Goal: Information Seeking & Learning: Learn about a topic

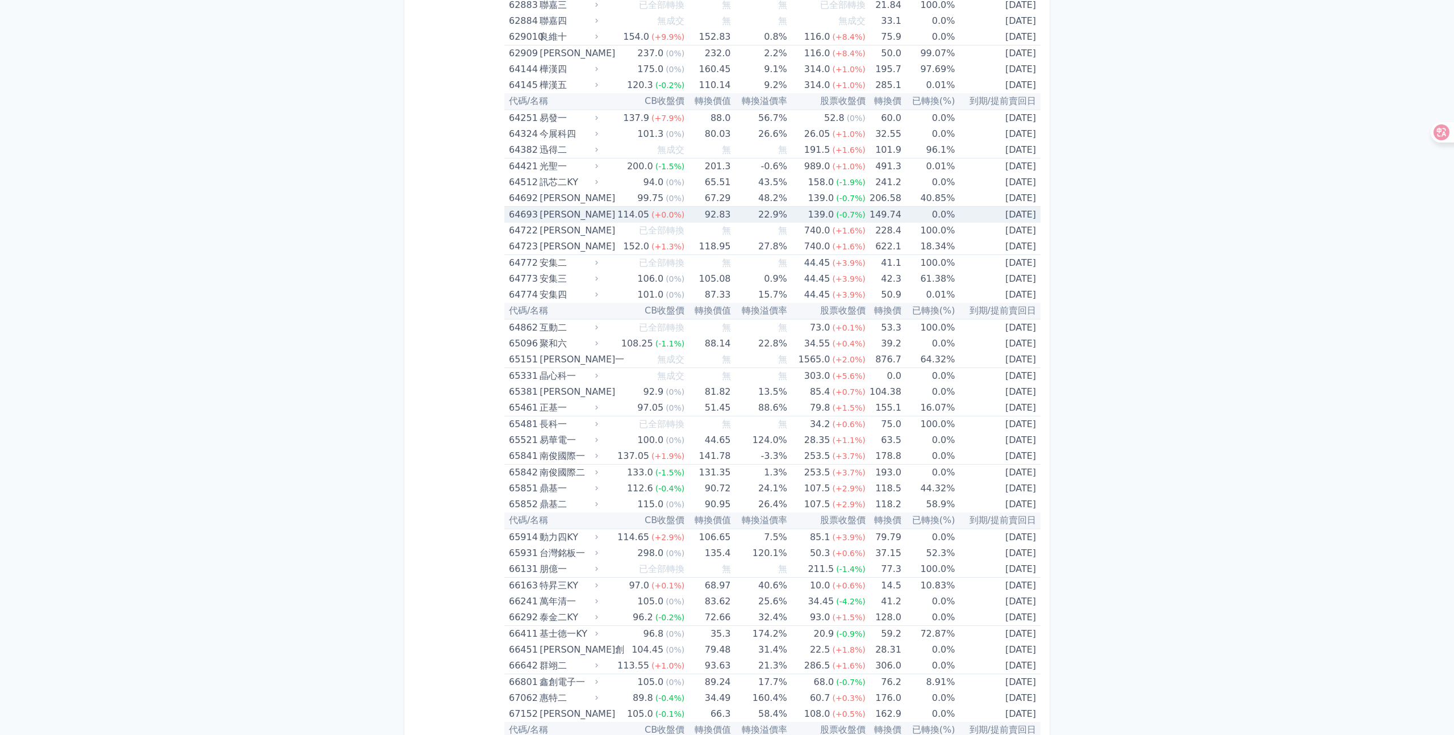
scroll to position [5033, 0]
click at [687, 469] on td "131.35" at bounding box center [707, 472] width 46 height 16
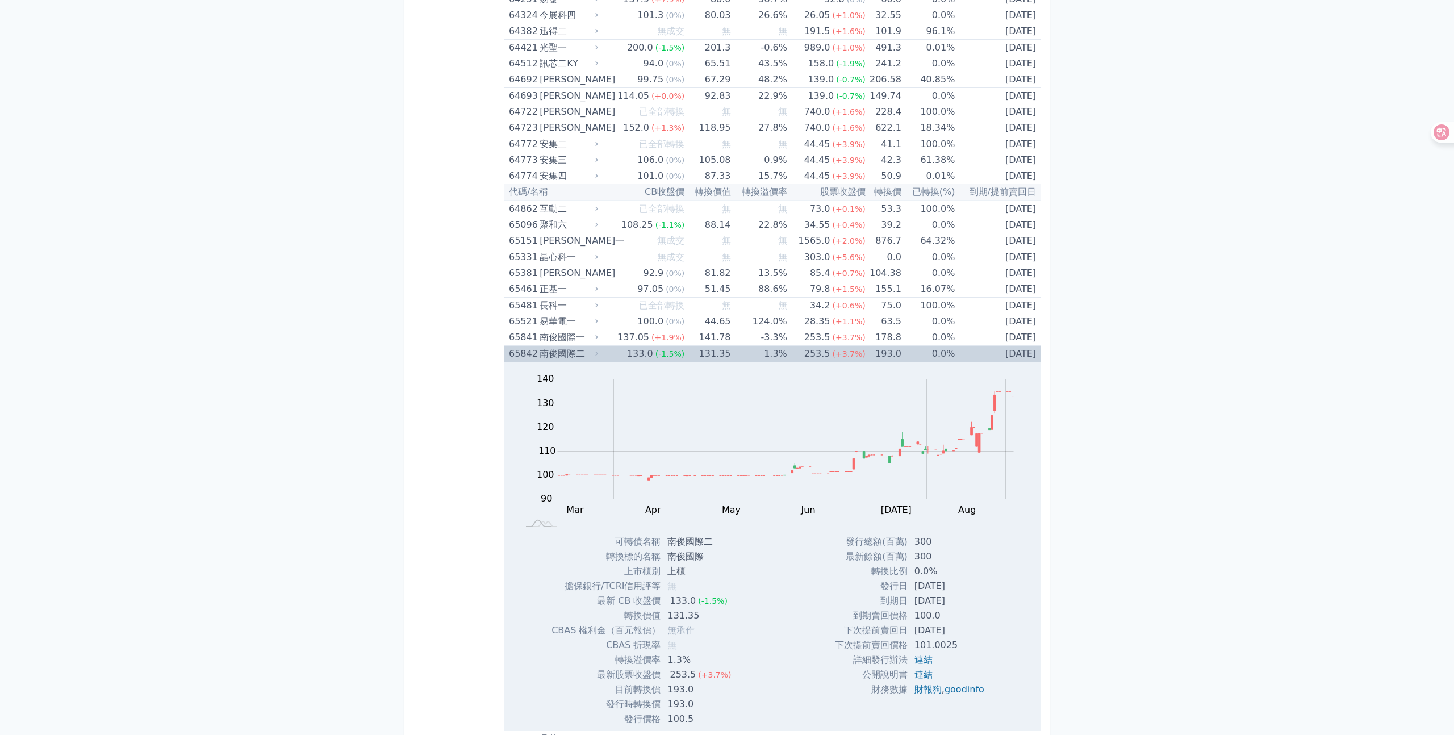
scroll to position [5182, 0]
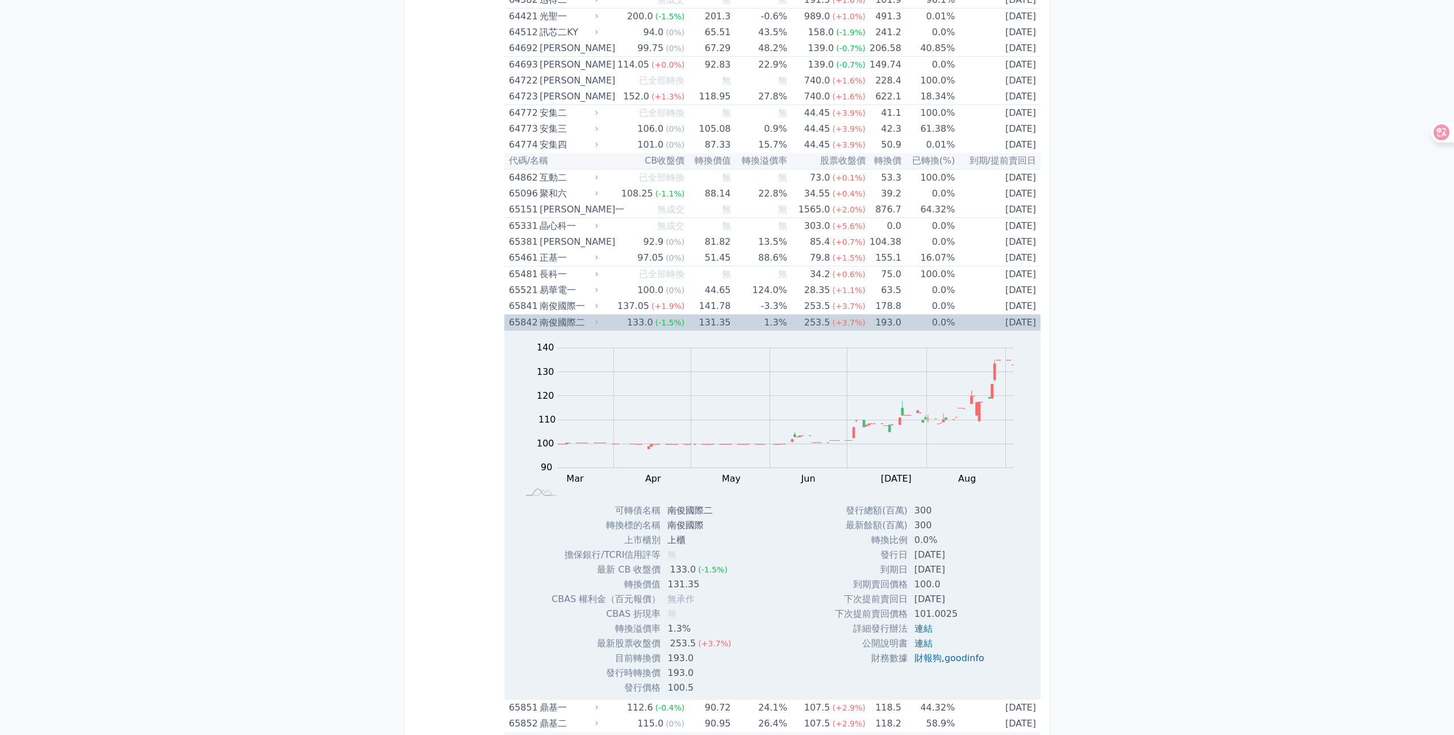
click at [903, 321] on td "0.0%" at bounding box center [927, 323] width 53 height 16
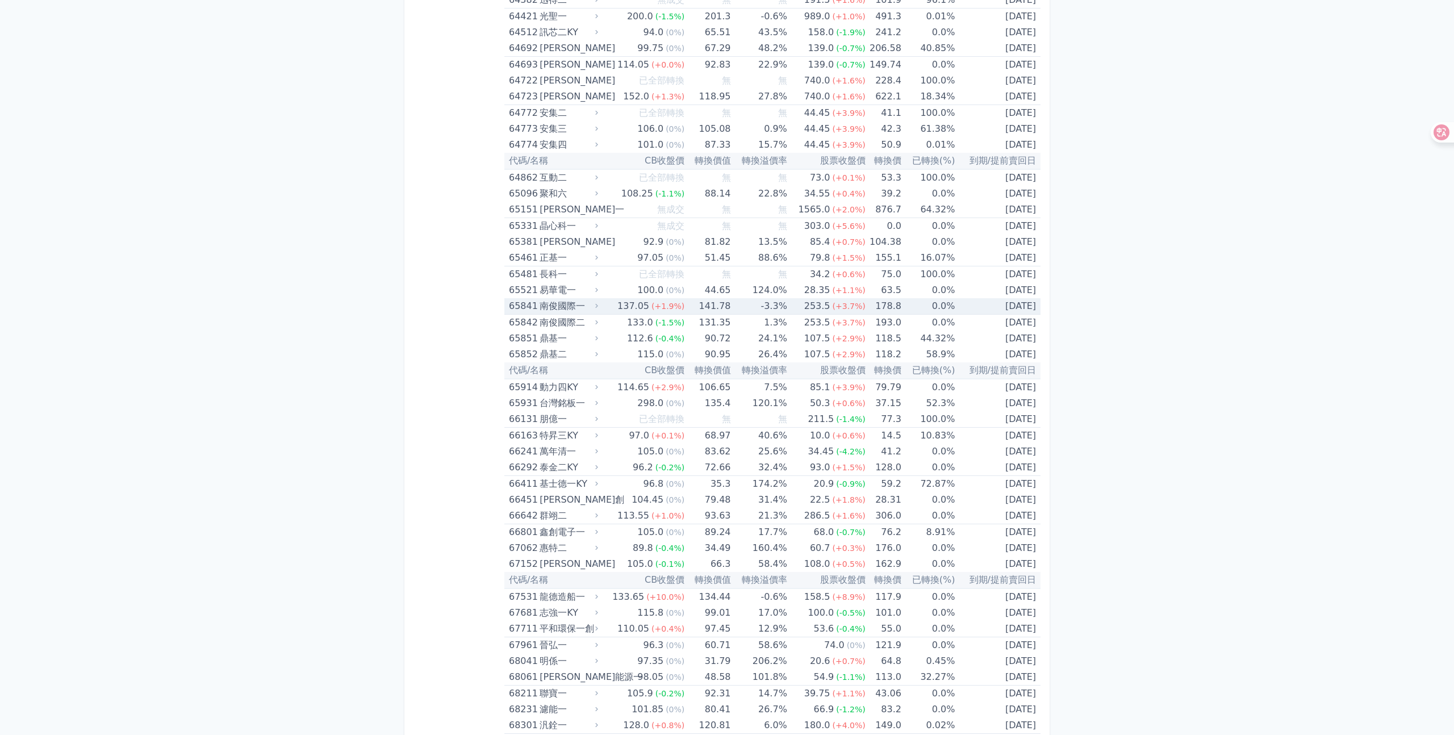
click at [936, 306] on td "0.0%" at bounding box center [927, 306] width 53 height 16
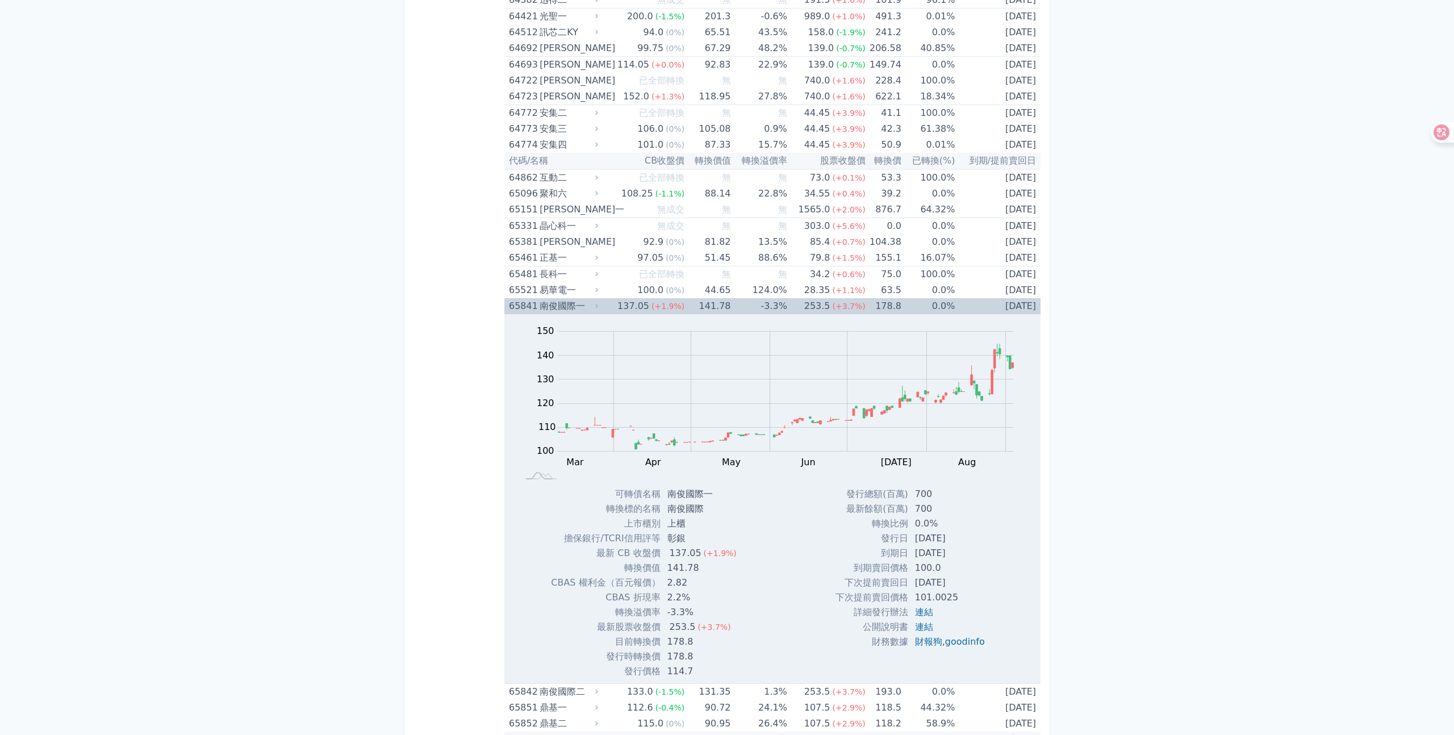
click at [926, 306] on td "0.0%" at bounding box center [927, 306] width 53 height 16
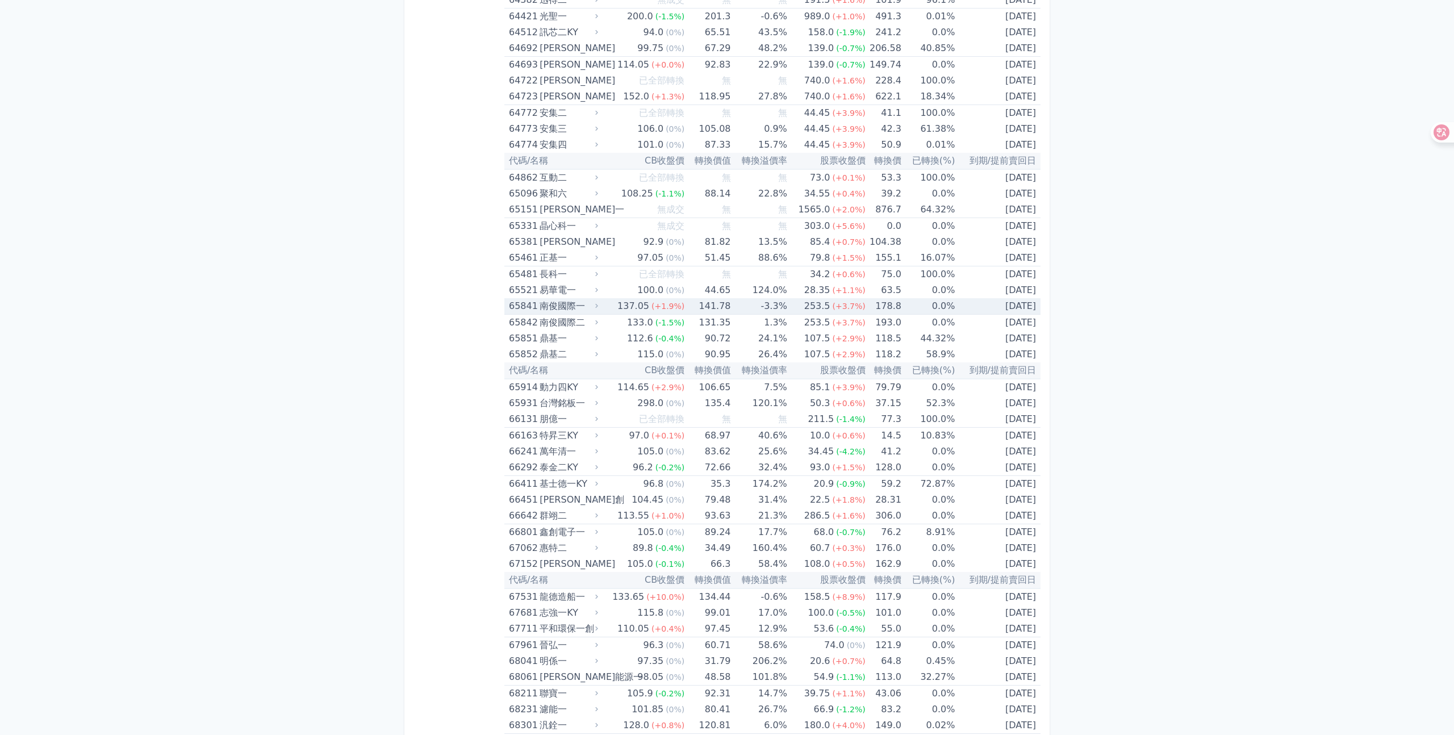
click at [627, 309] on div "137.05" at bounding box center [633, 306] width 36 height 16
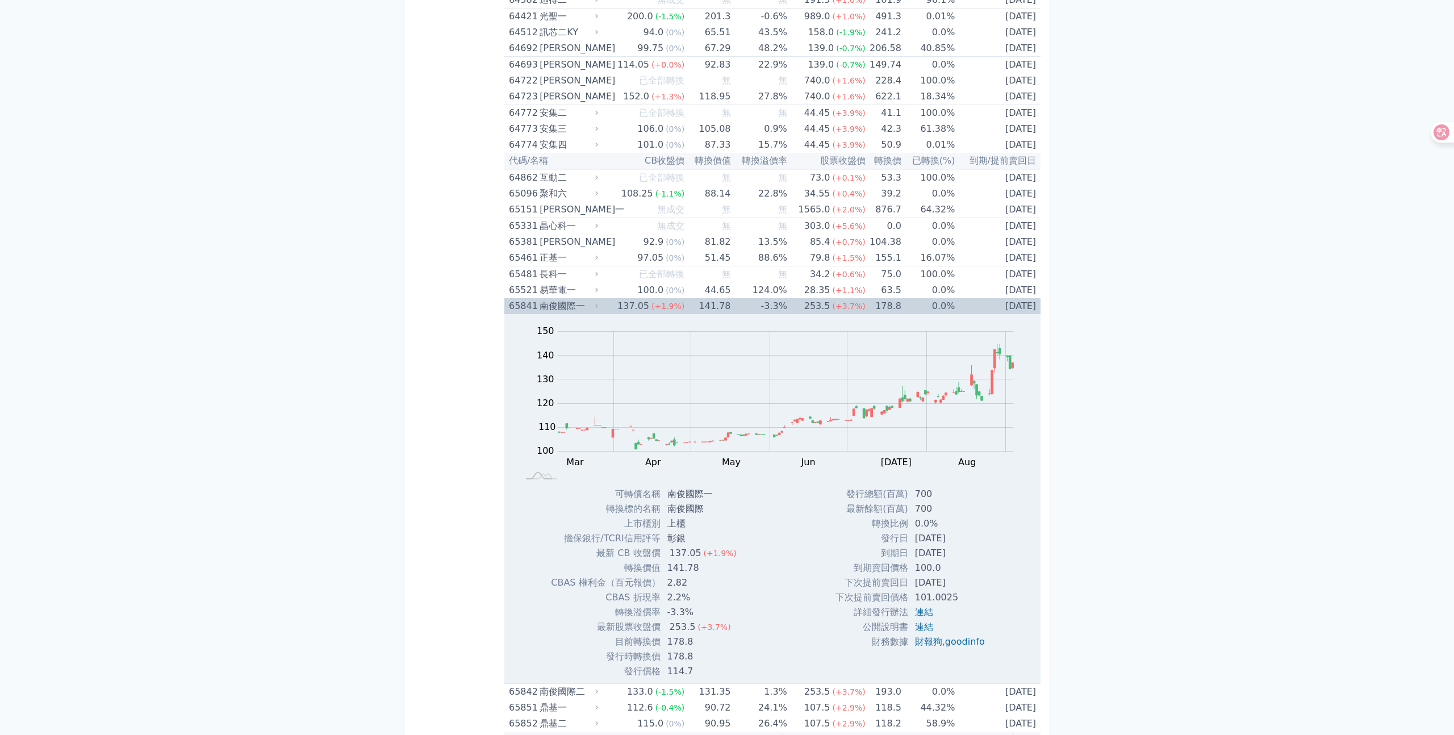
click at [596, 303] on icon at bounding box center [596, 305] width 7 height 7
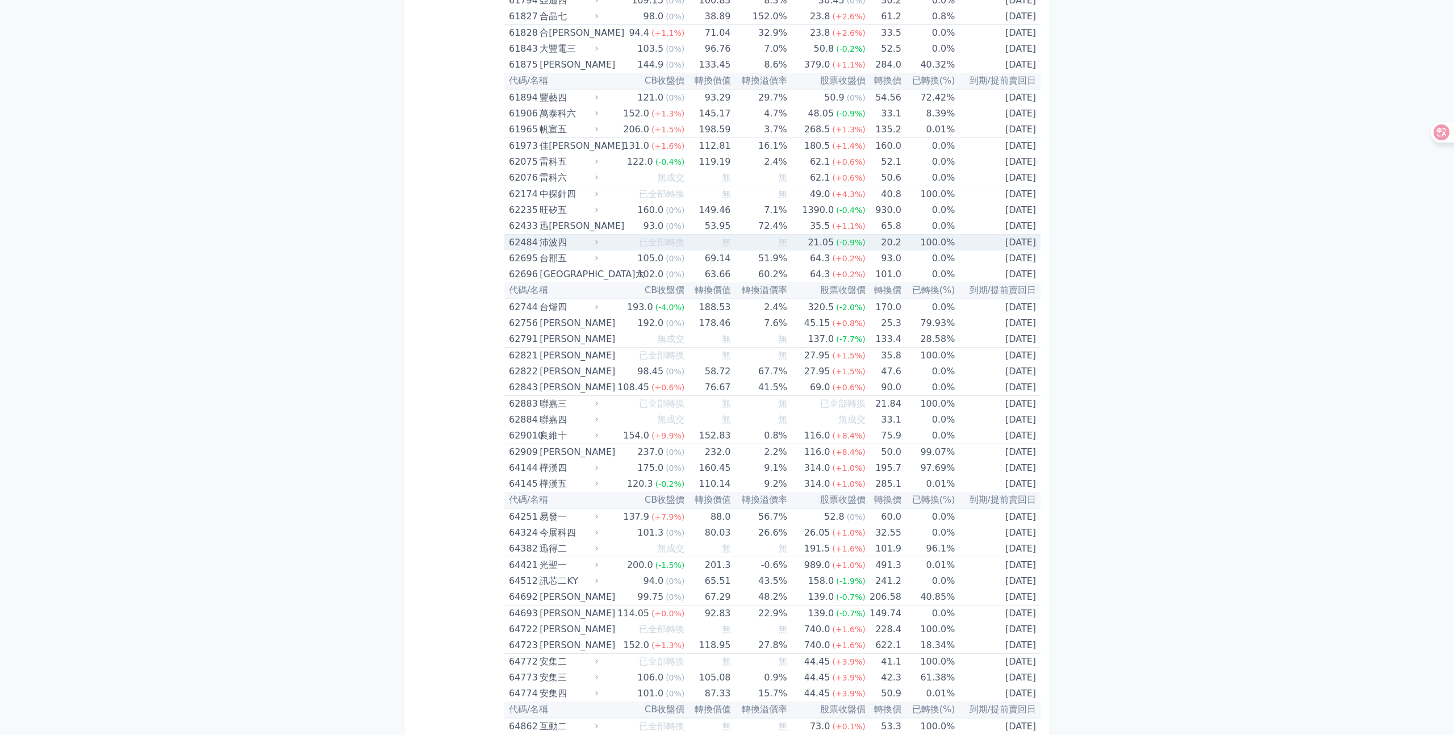
scroll to position [4629, 0]
click at [649, 214] on div "160.0" at bounding box center [650, 215] width 31 height 16
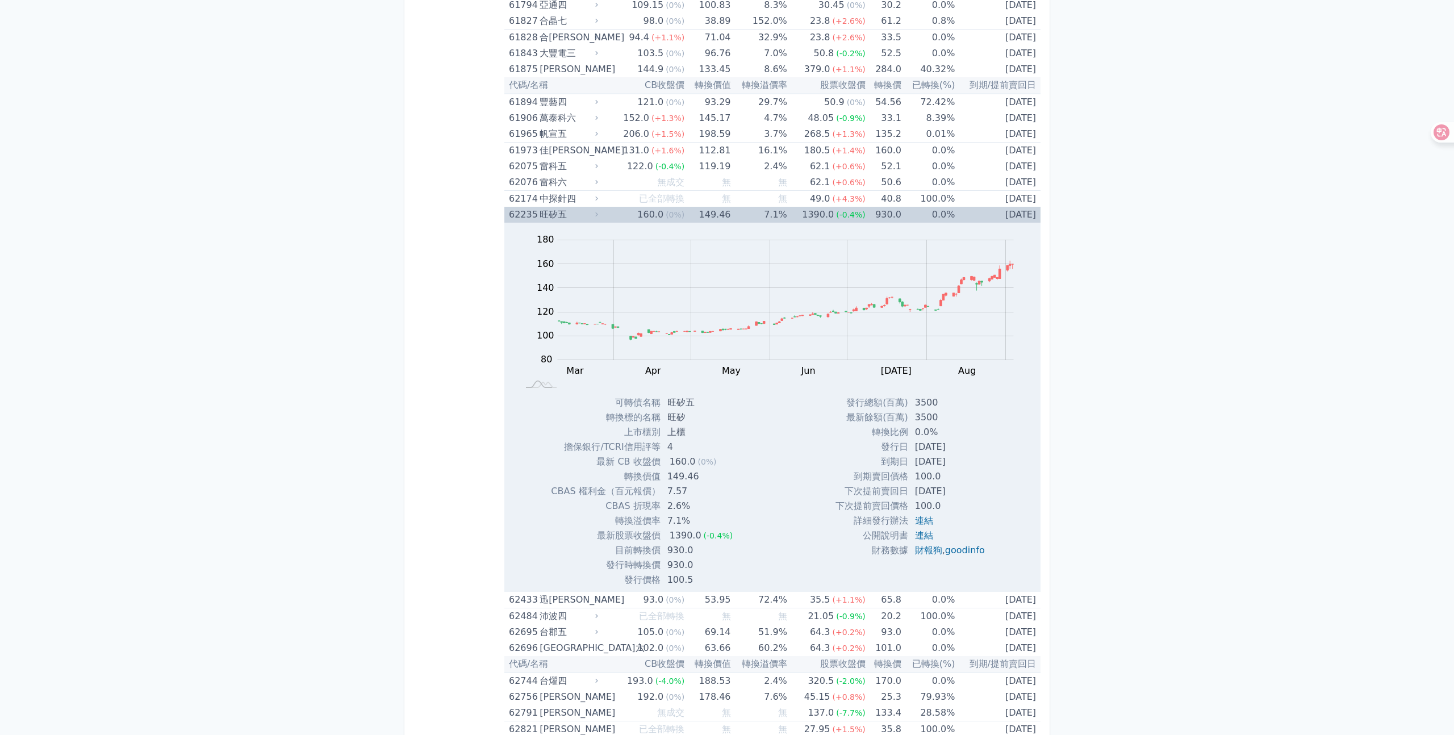
click at [583, 214] on div "旺矽五" at bounding box center [568, 215] width 56 height 16
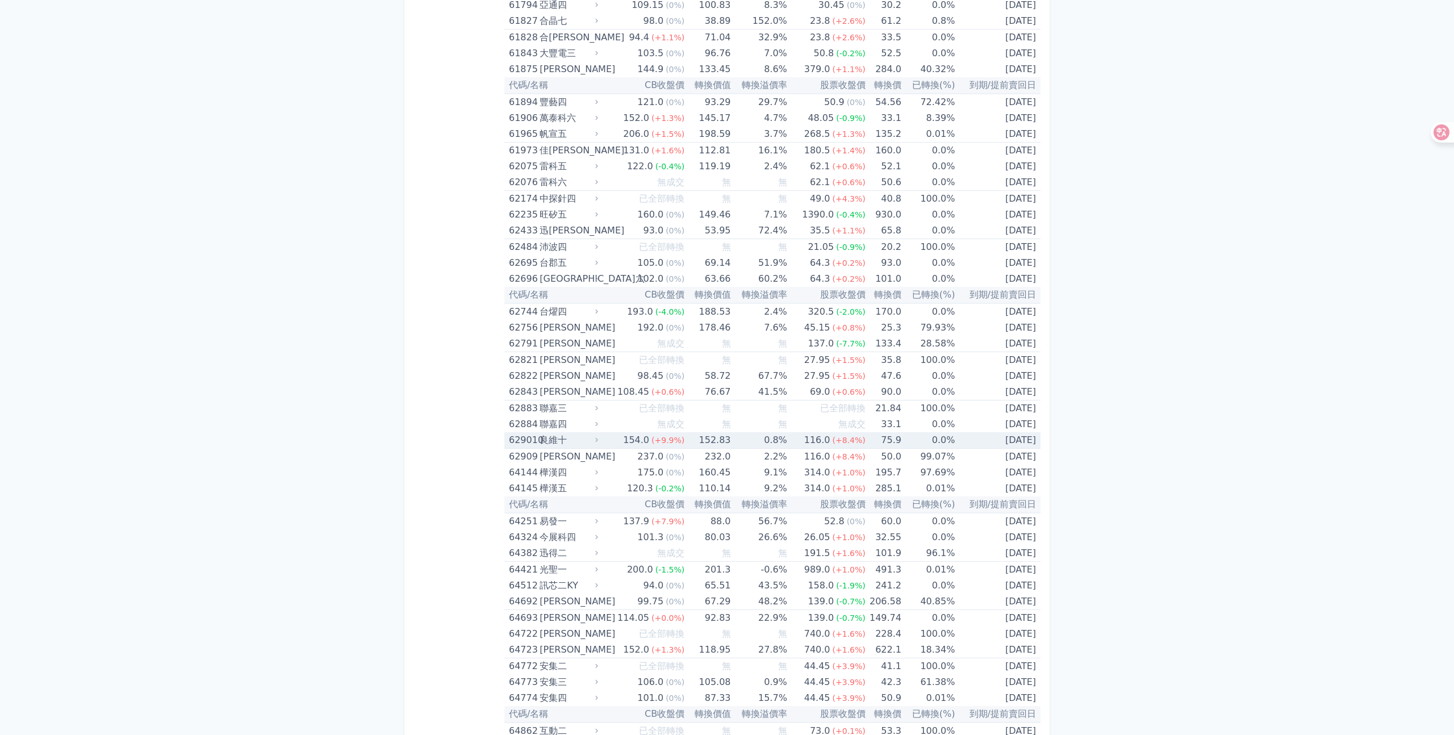
click at [591, 439] on div "良維十" at bounding box center [568, 440] width 56 height 16
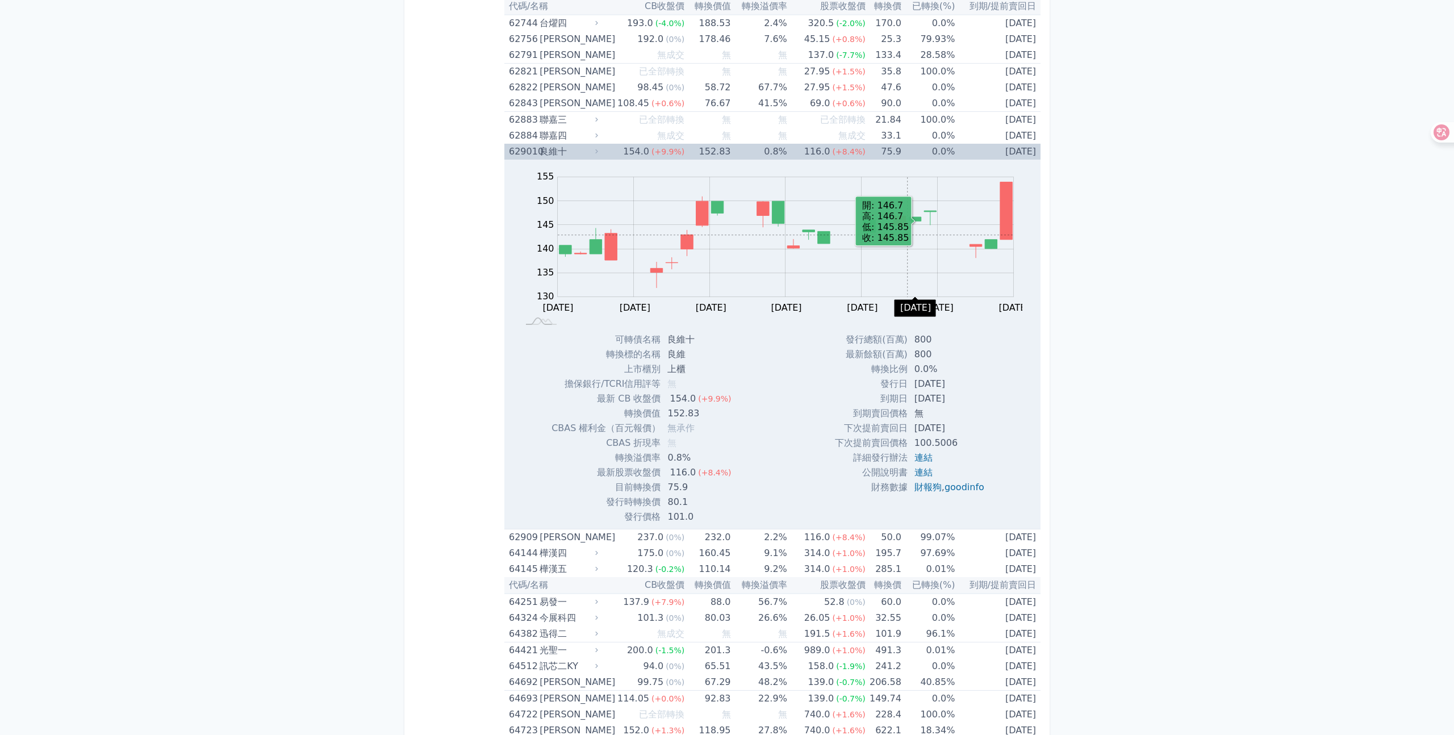
scroll to position [4933, 0]
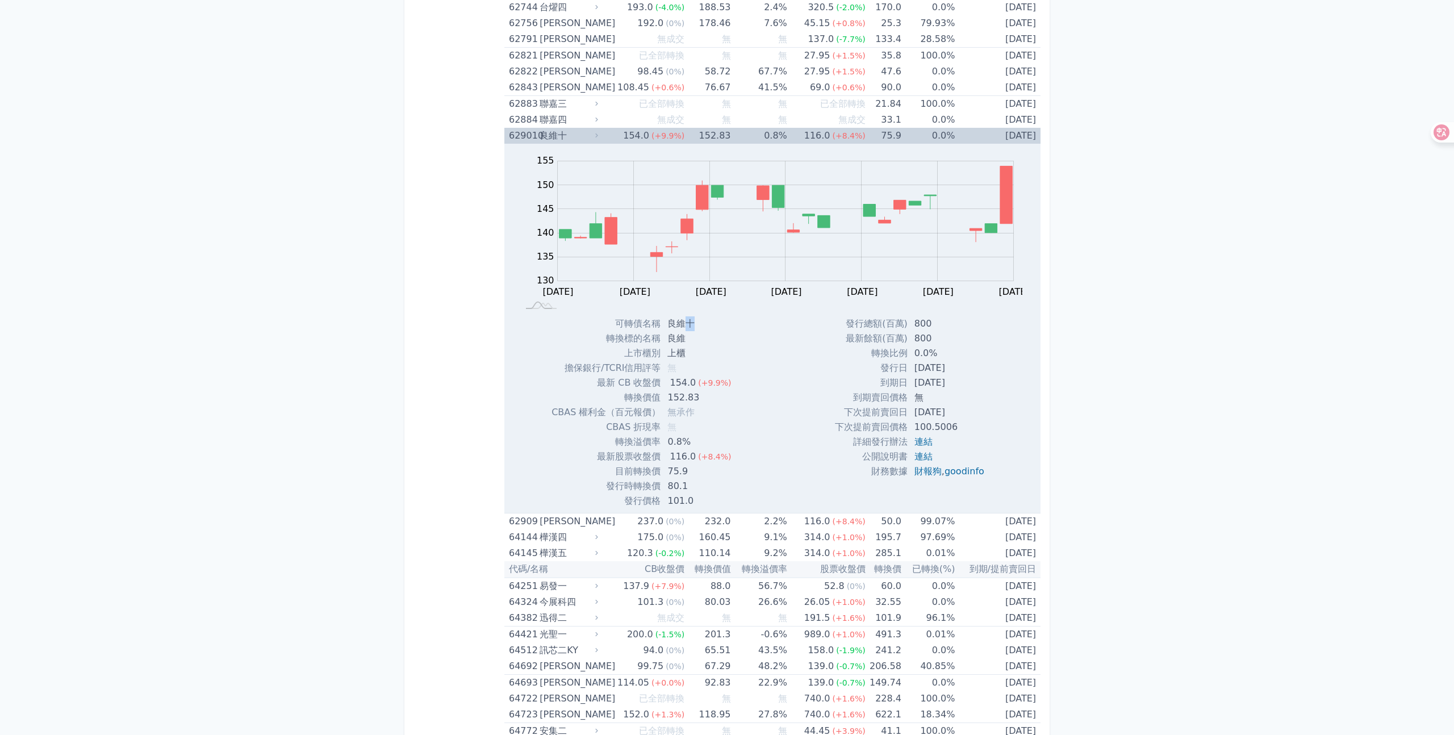
click at [682, 326] on td "良維十" at bounding box center [701, 323] width 80 height 15
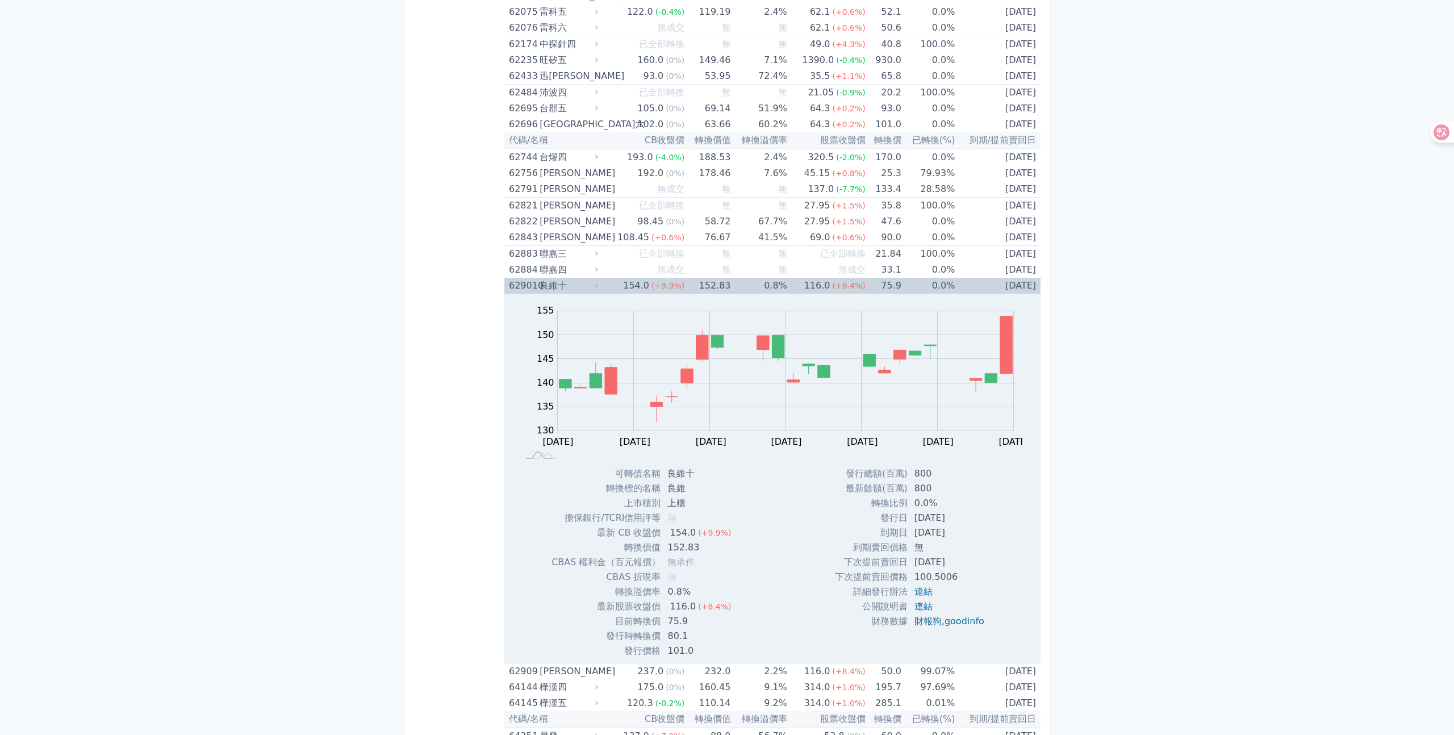
scroll to position [4773, 0]
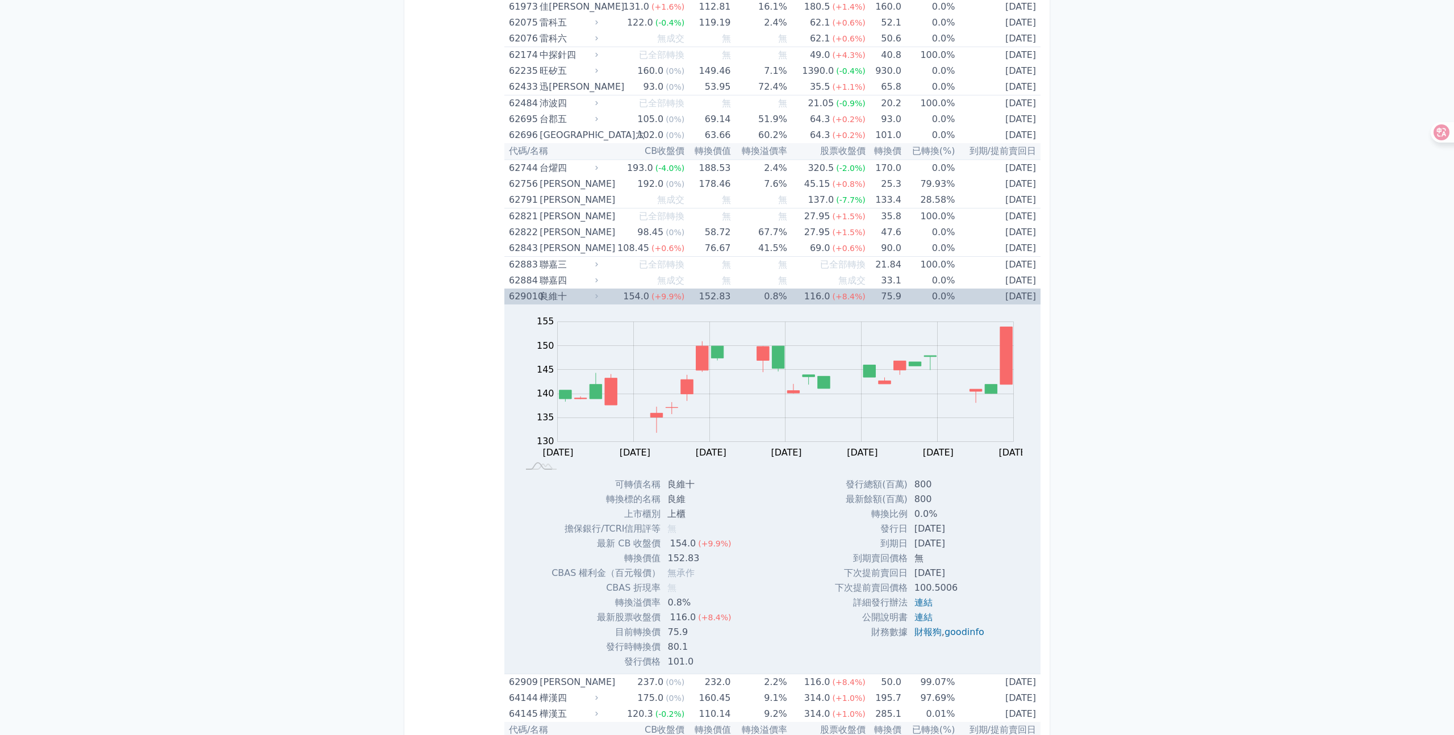
click at [889, 302] on td "75.9" at bounding box center [884, 297] width 36 height 16
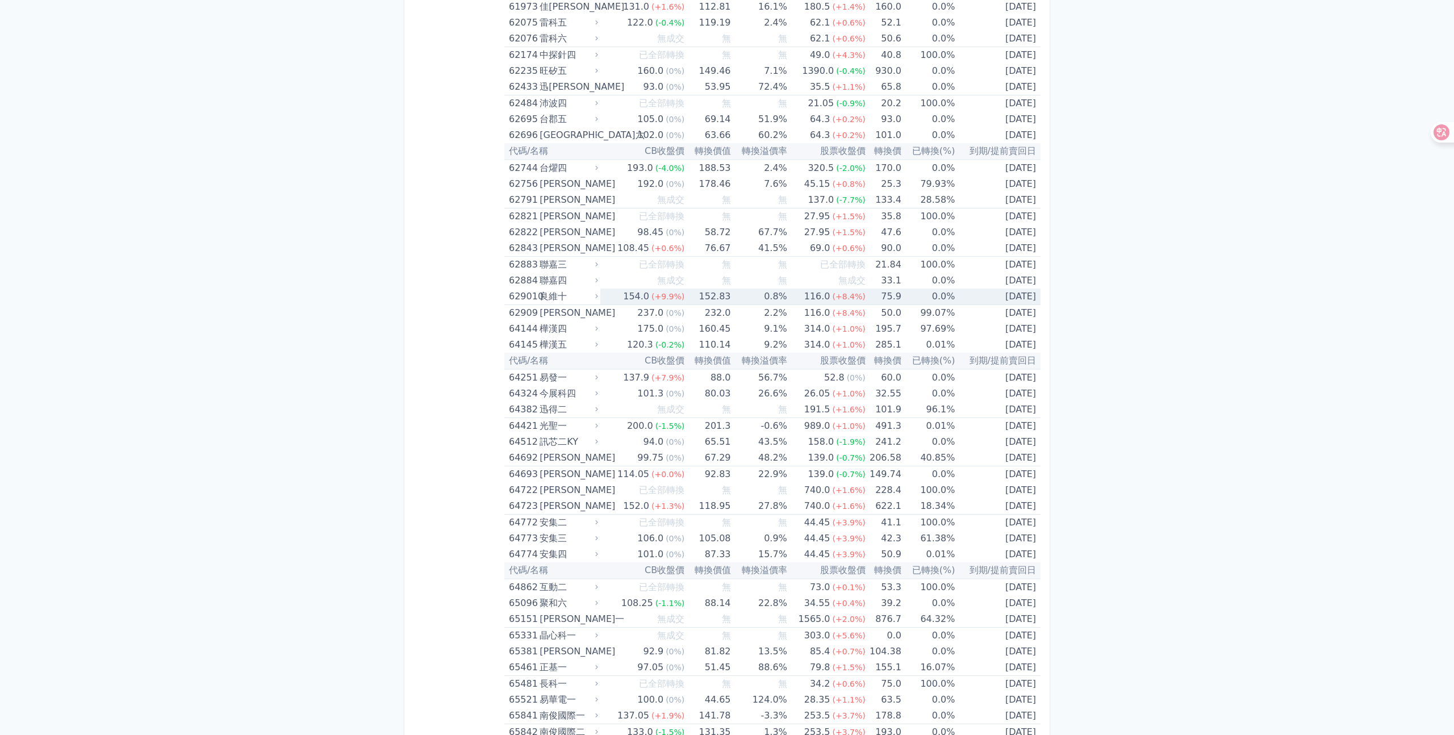
click at [902, 285] on td "0.0%" at bounding box center [927, 281] width 53 height 16
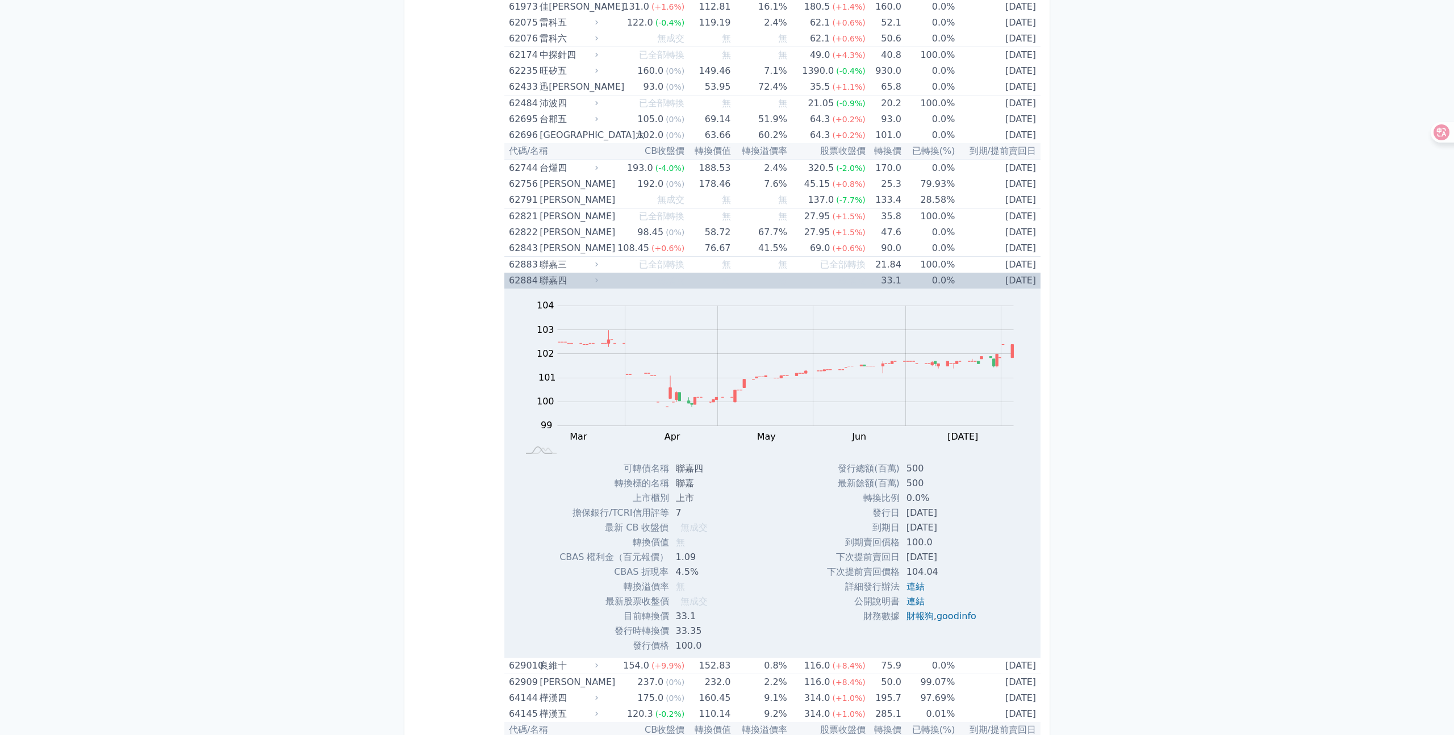
click at [902, 285] on td "0.0%" at bounding box center [927, 281] width 53 height 16
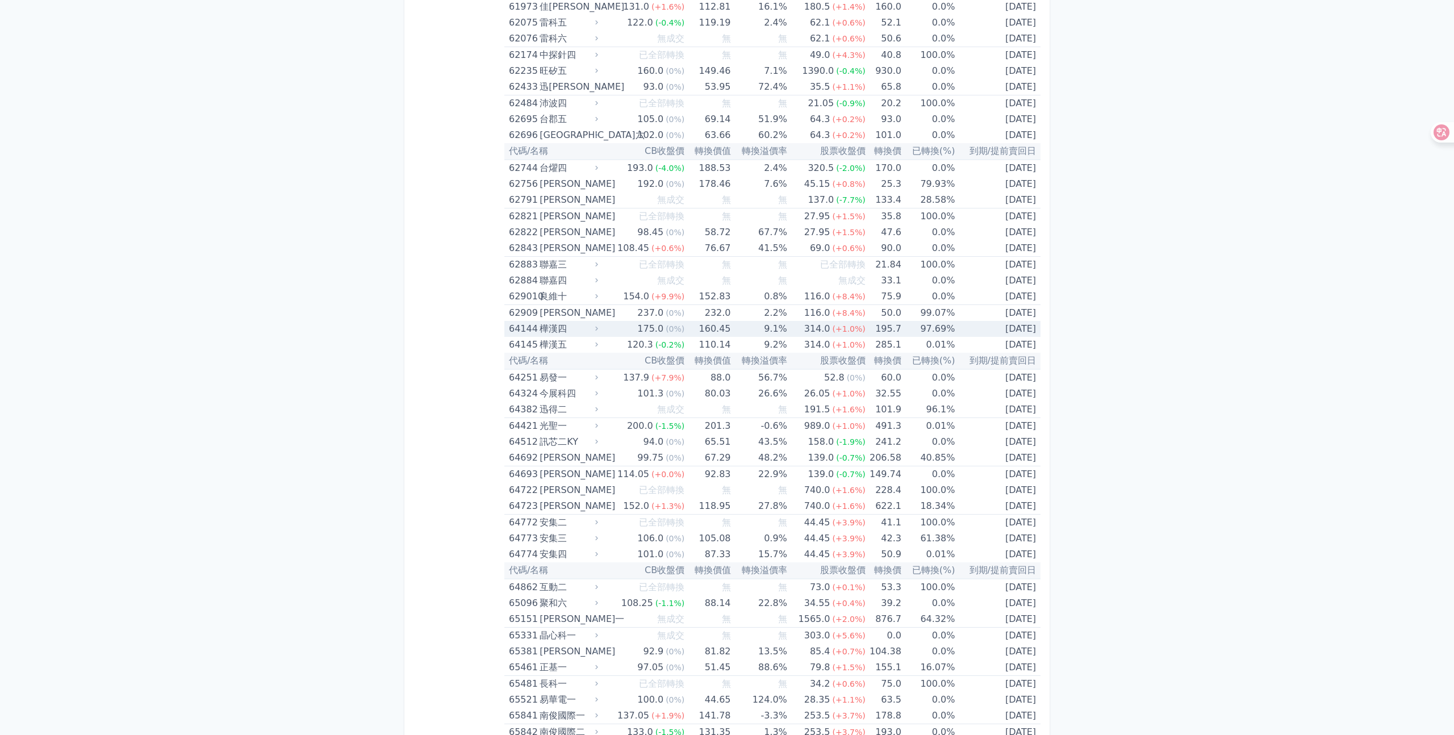
click at [869, 321] on td "195.7" at bounding box center [884, 329] width 36 height 16
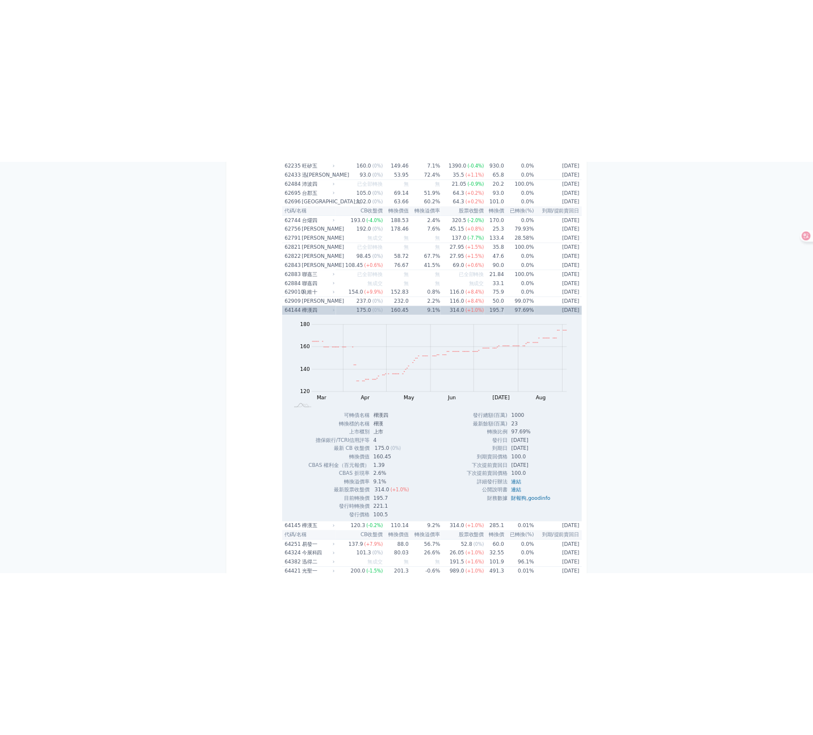
scroll to position [4832, 0]
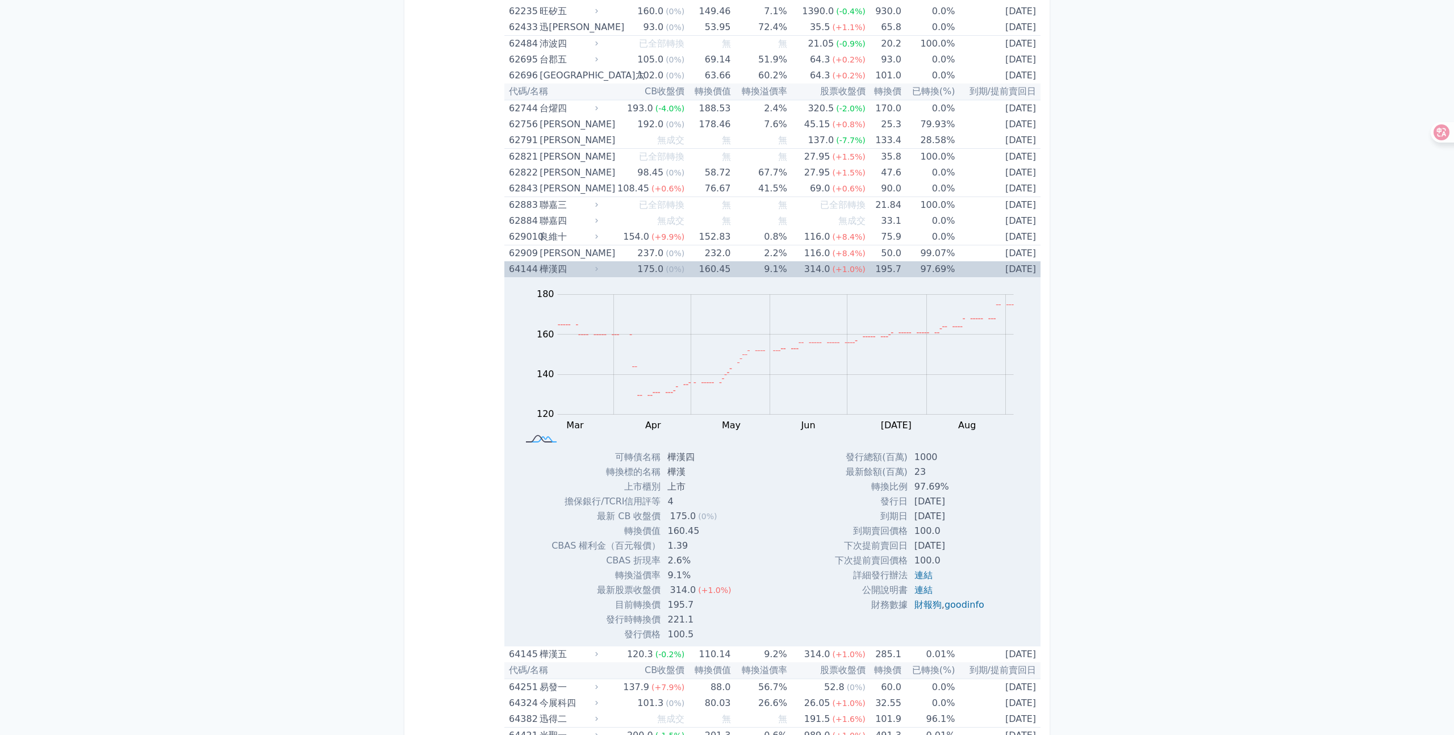
click at [541, 445] on div "Zoom Out 120 100 110 120 130 140 150 160 200 180 80 L Mar Apr May Jun Jul Aug S…" at bounding box center [772, 363] width 536 height 173
click at [544, 442] on rect at bounding box center [541, 439] width 37 height 12
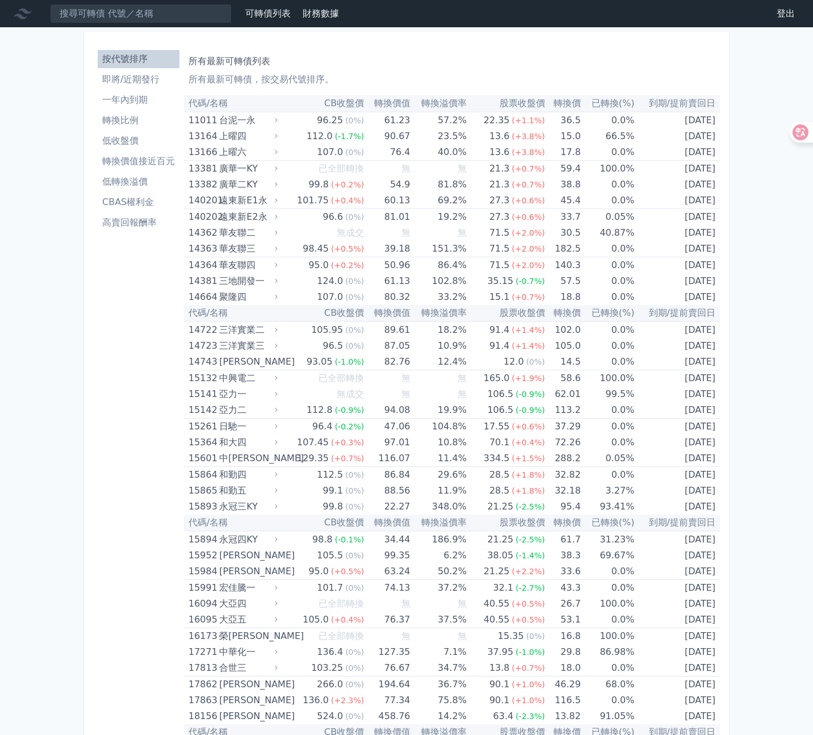
scroll to position [95, 0]
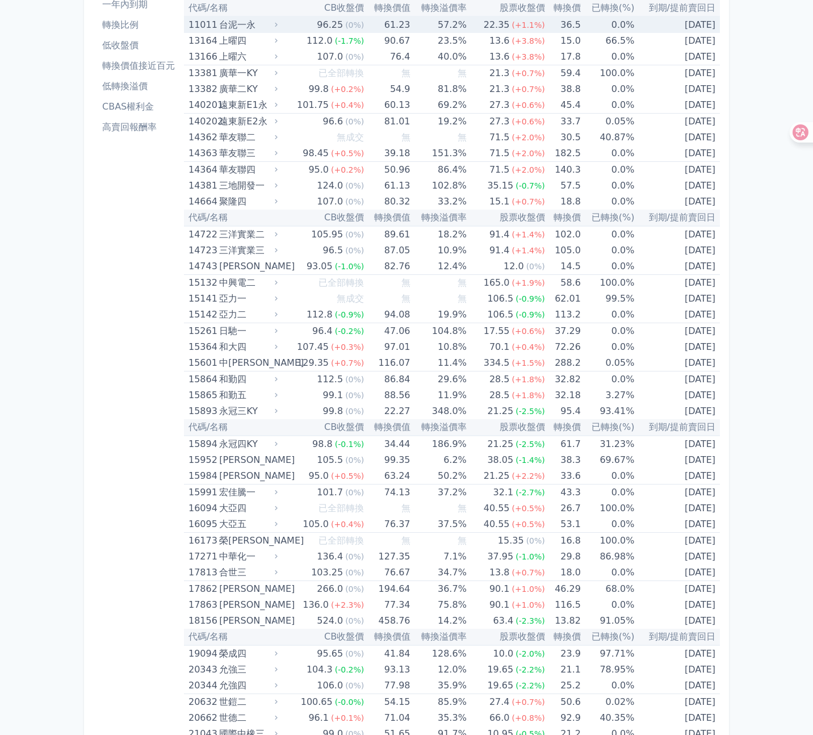
click at [647, 28] on td "[DATE]" at bounding box center [677, 24] width 86 height 16
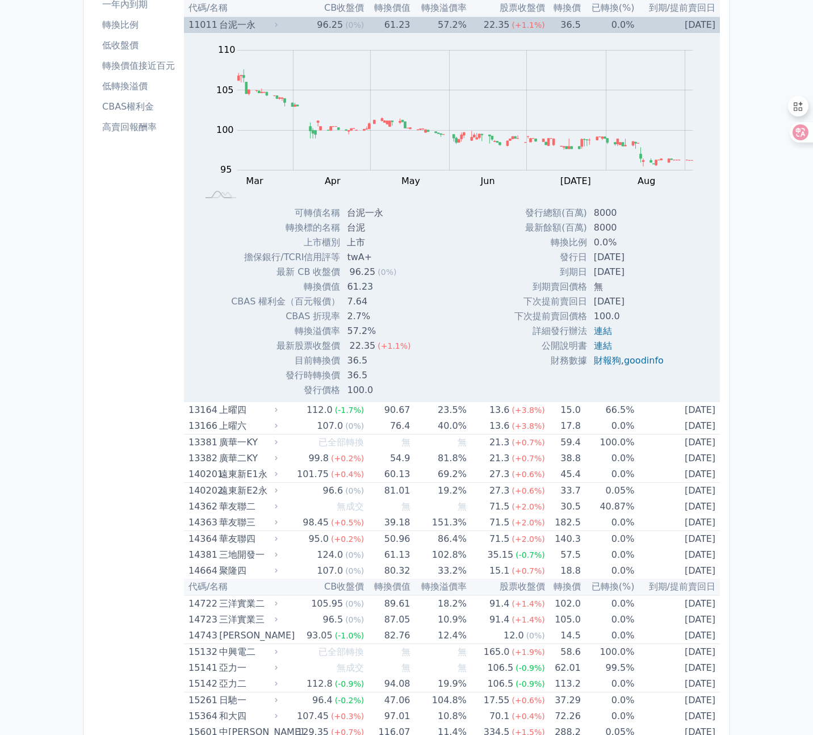
scroll to position [0, 0]
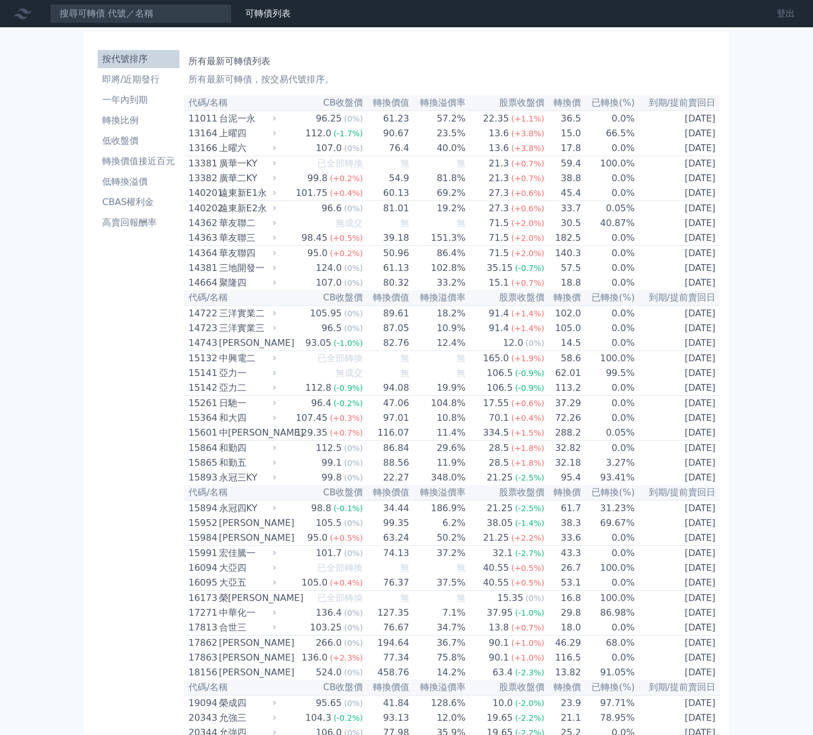
click at [785, 15] on link "登出" at bounding box center [786, 14] width 36 height 18
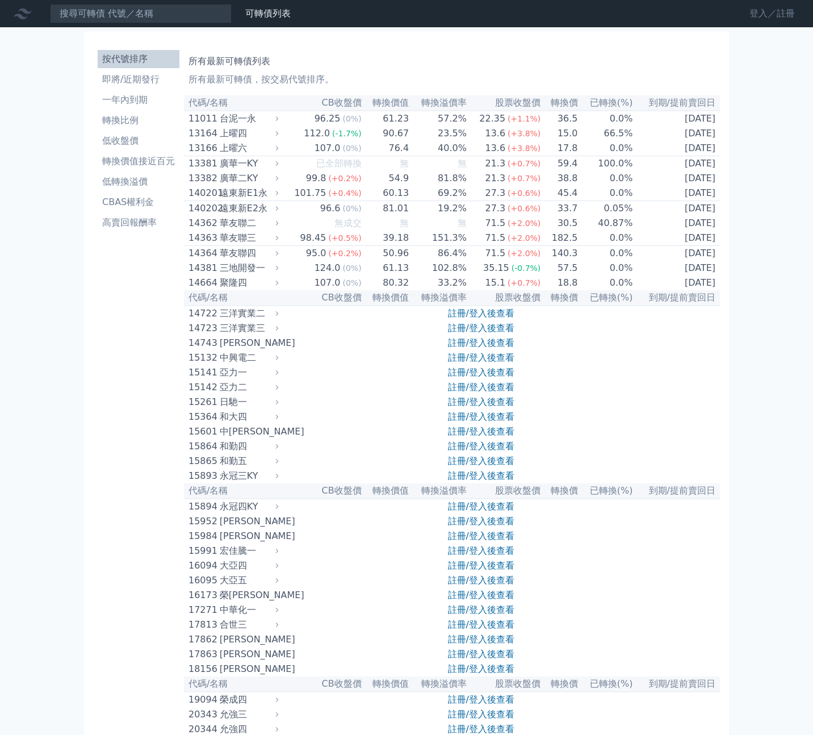
click at [775, 15] on link "登入／註冊" at bounding box center [773, 14] width 64 height 18
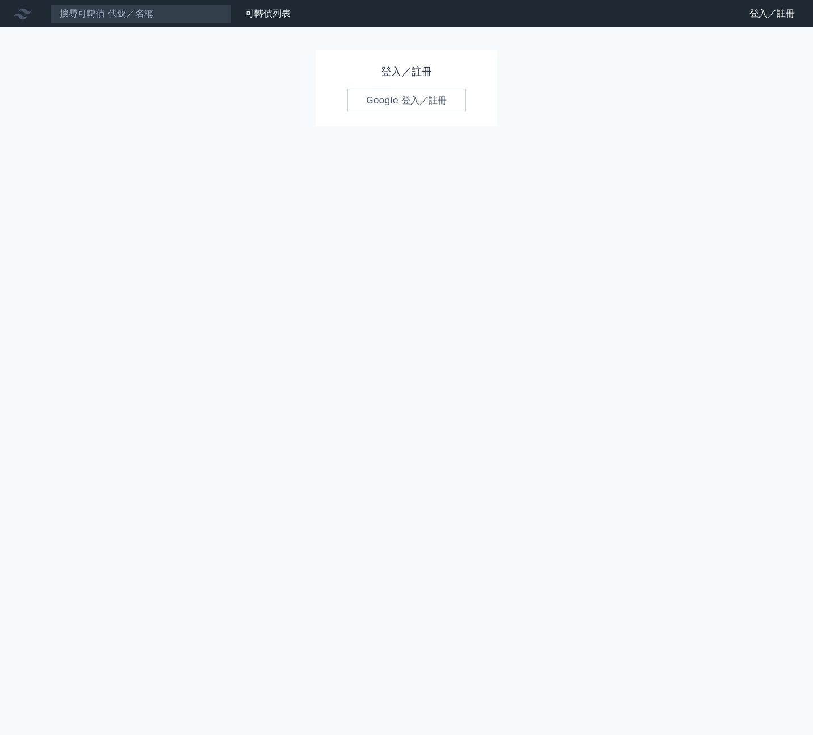
click at [427, 103] on link "Google 登入／註冊" at bounding box center [407, 101] width 118 height 24
